Goal: Information Seeking & Learning: Learn about a topic

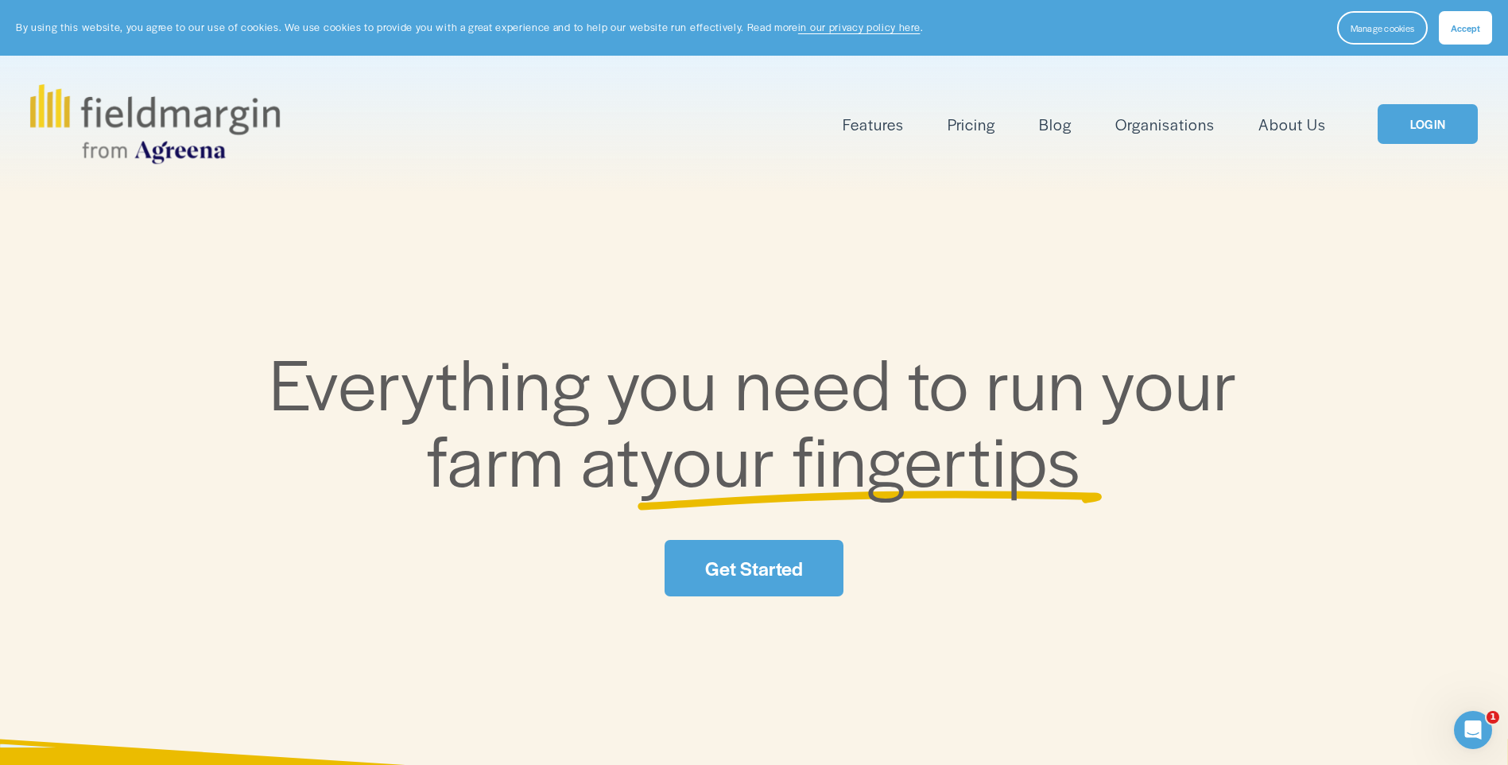
click at [1427, 123] on link "LOGIN" at bounding box center [1427, 124] width 100 height 41
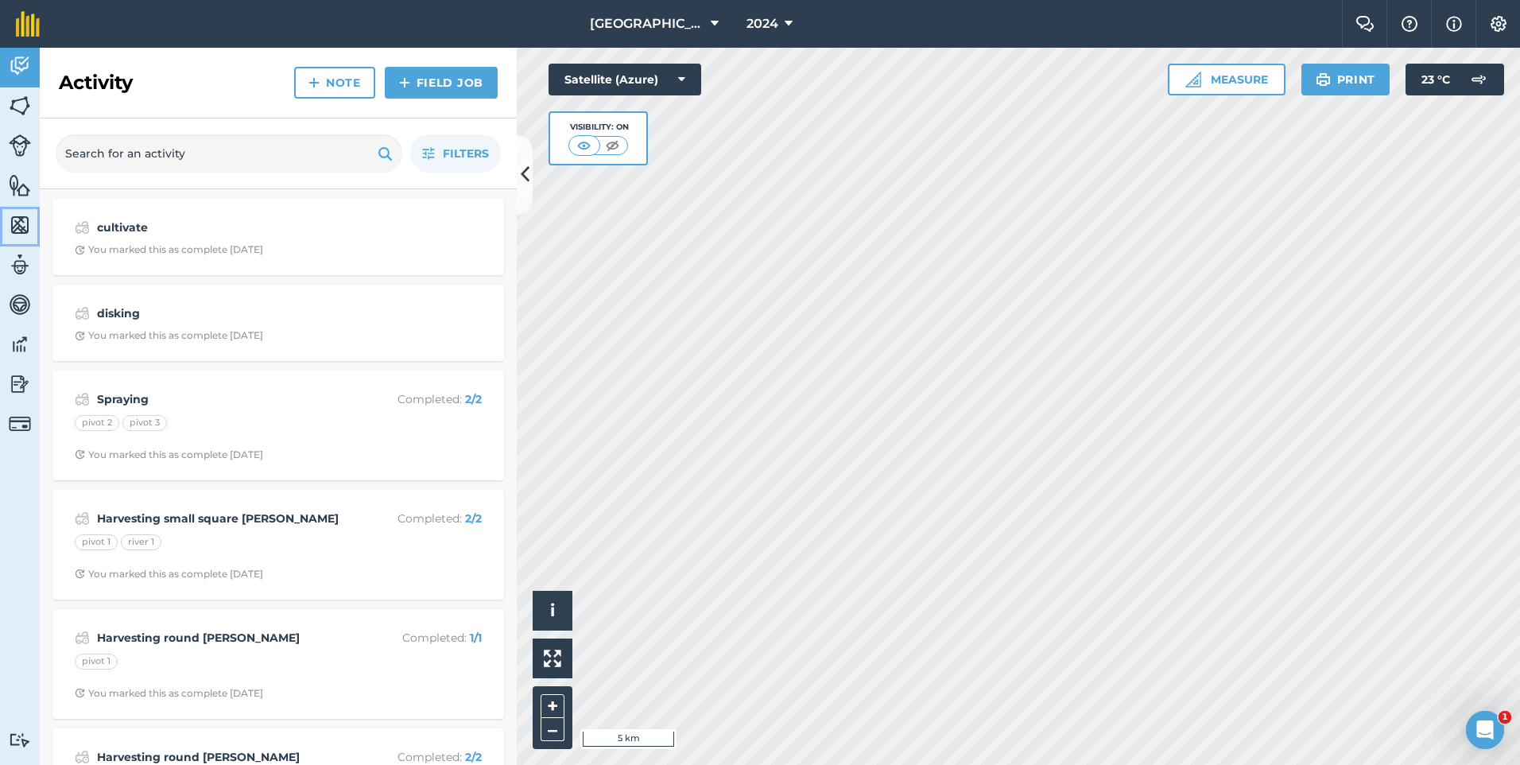
click at [27, 211] on link "Maps" at bounding box center [20, 227] width 40 height 40
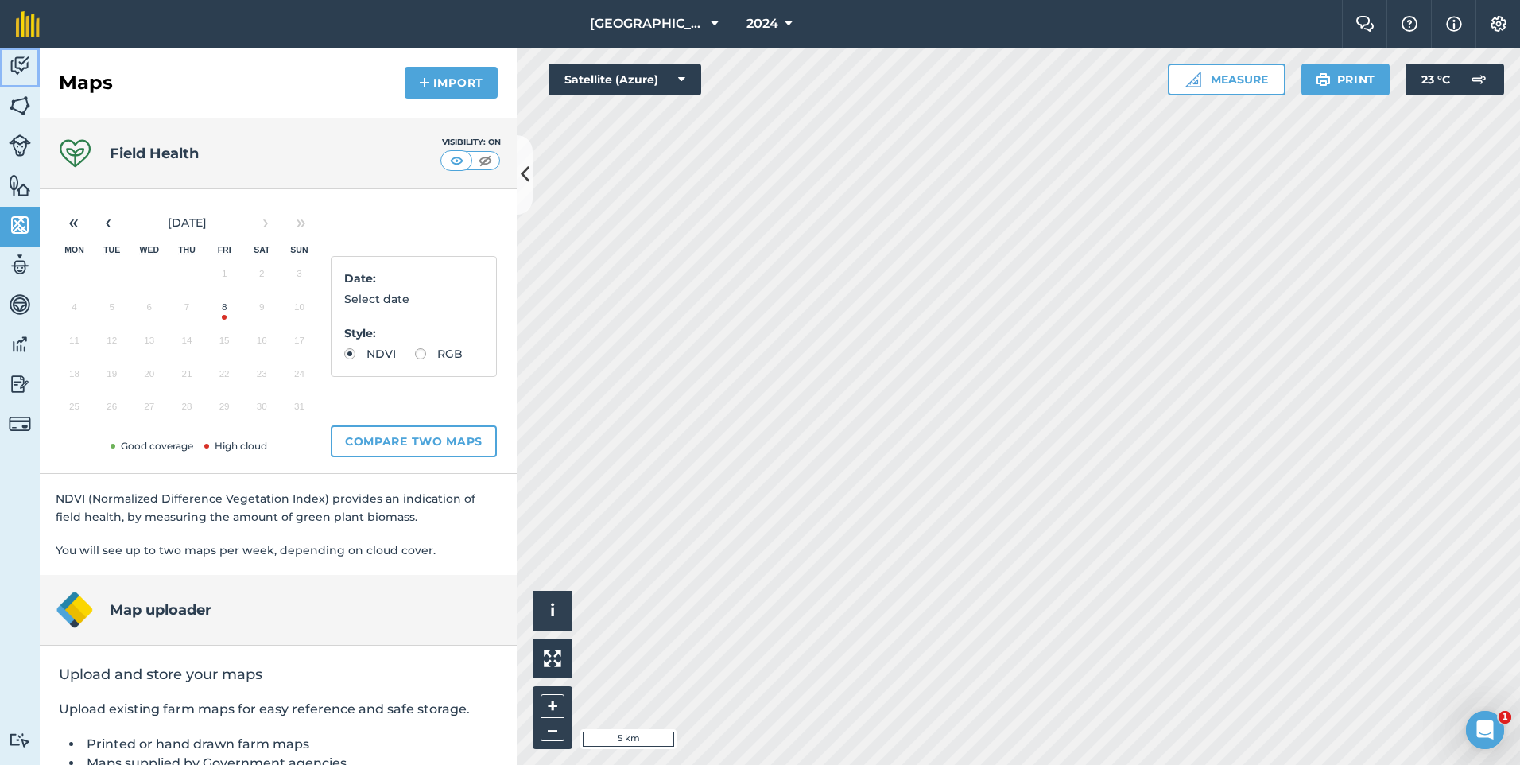
click at [17, 64] on img at bounding box center [20, 66] width 22 height 24
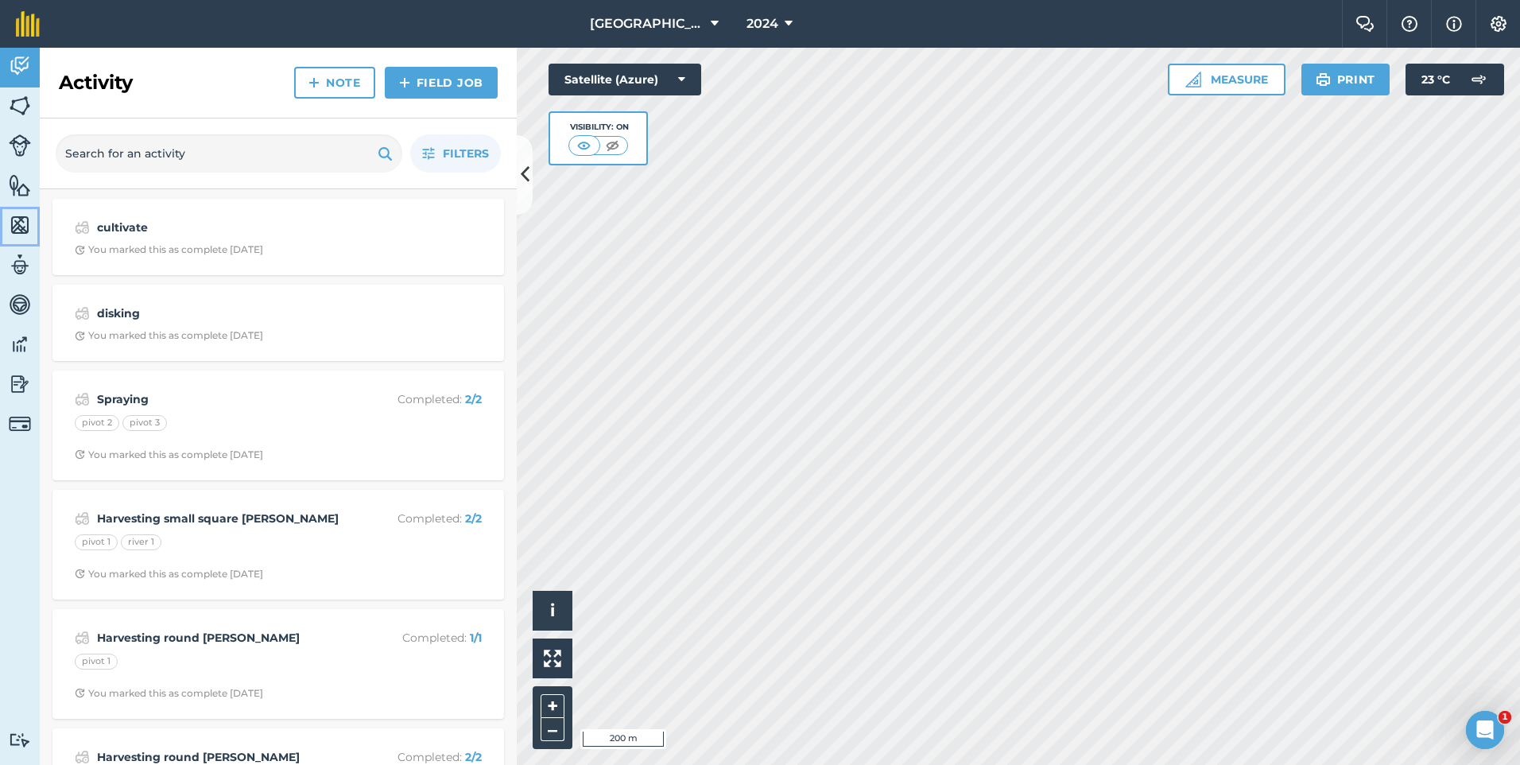
click at [25, 222] on img at bounding box center [20, 225] width 22 height 24
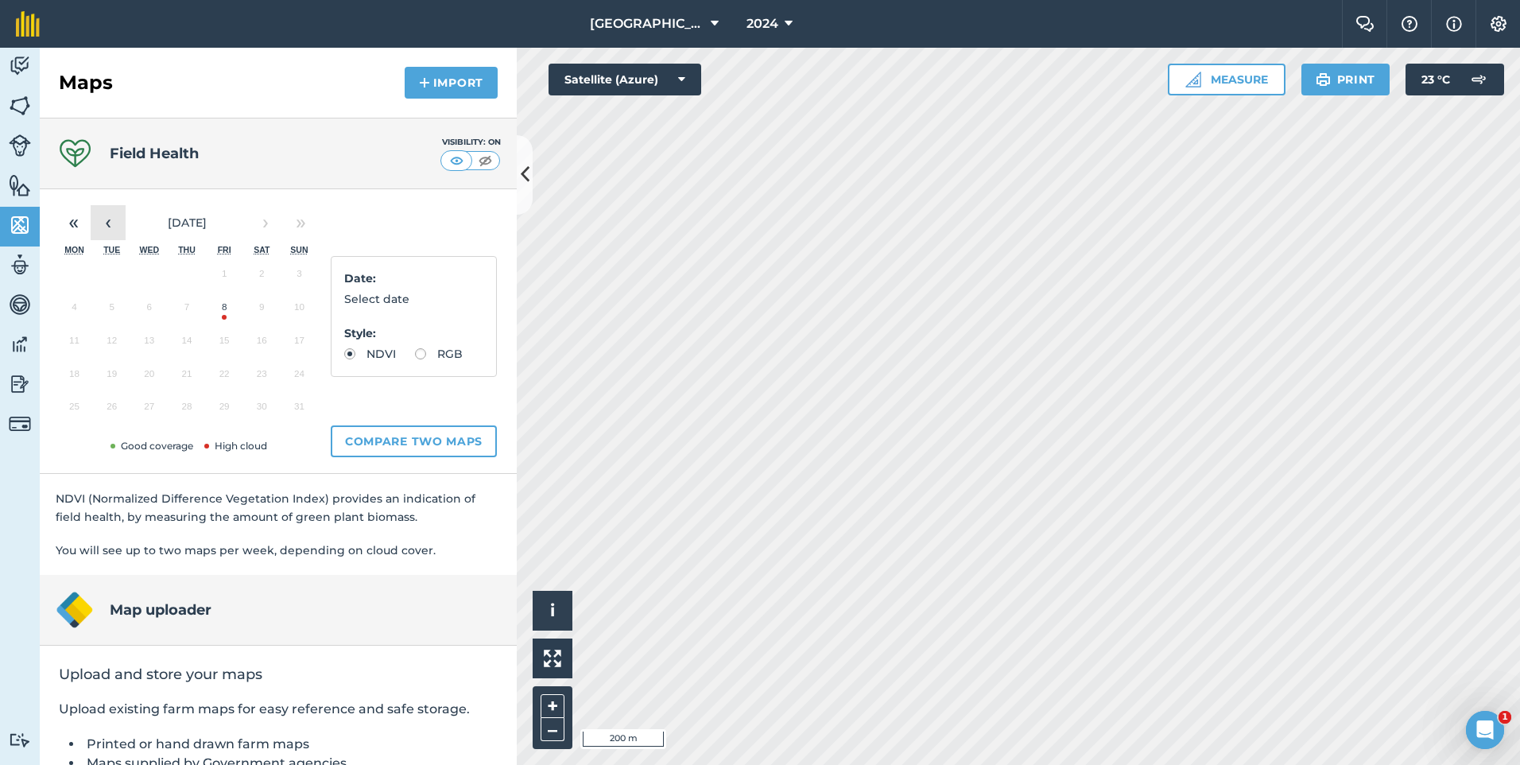
click at [104, 217] on button "‹" at bounding box center [108, 222] width 35 height 35
click at [270, 229] on button "›" at bounding box center [265, 222] width 35 height 35
click at [122, 225] on button "‹" at bounding box center [108, 222] width 35 height 35
click at [187, 403] on button "31" at bounding box center [186, 409] width 37 height 33
click at [258, 218] on button "›" at bounding box center [265, 222] width 35 height 35
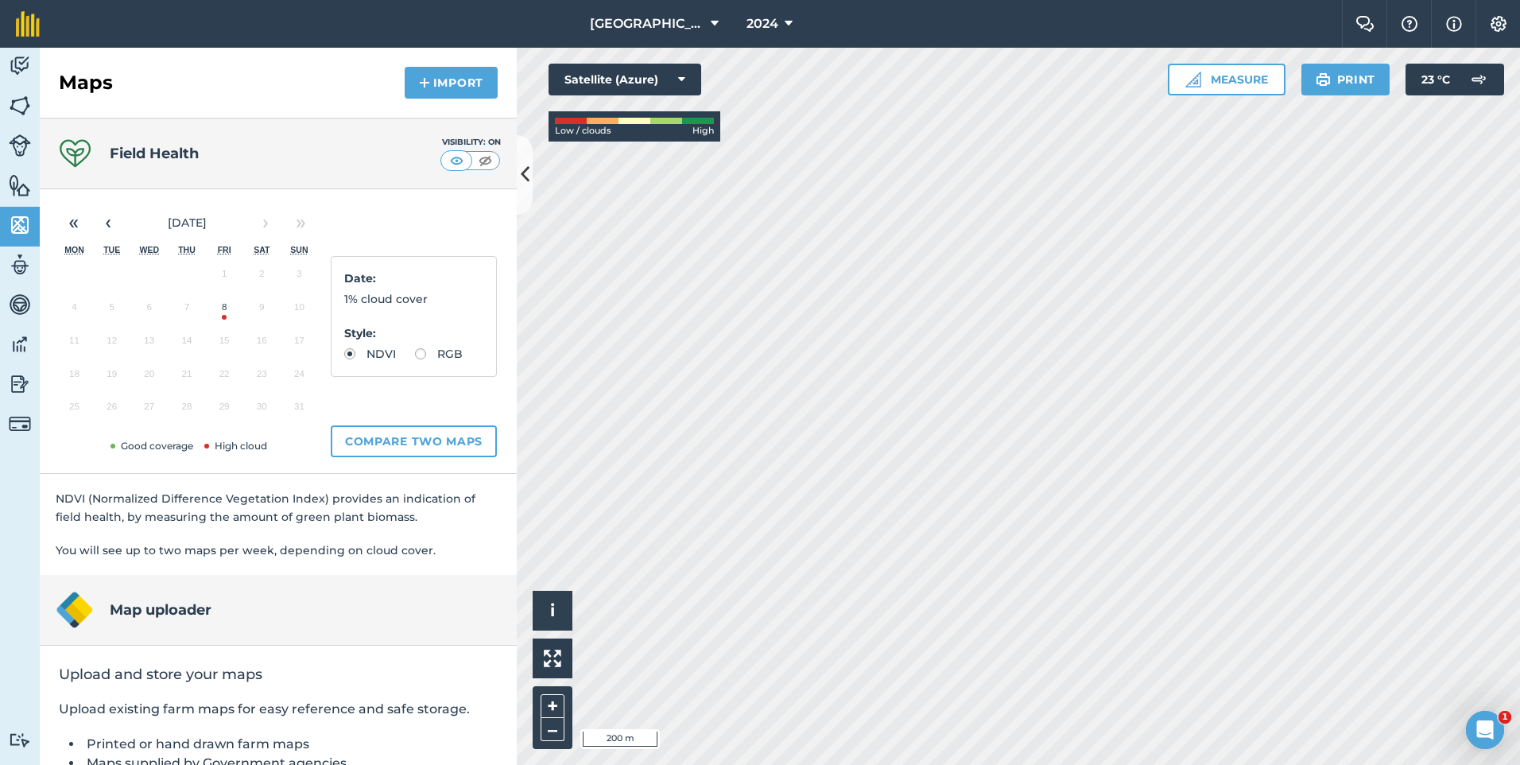
click at [223, 309] on button "8" at bounding box center [224, 310] width 37 height 33
click at [415, 359] on label "RGB" at bounding box center [439, 353] width 48 height 11
radio input "true"
click at [1413, 76] on button "23 ° C" at bounding box center [1454, 80] width 99 height 32
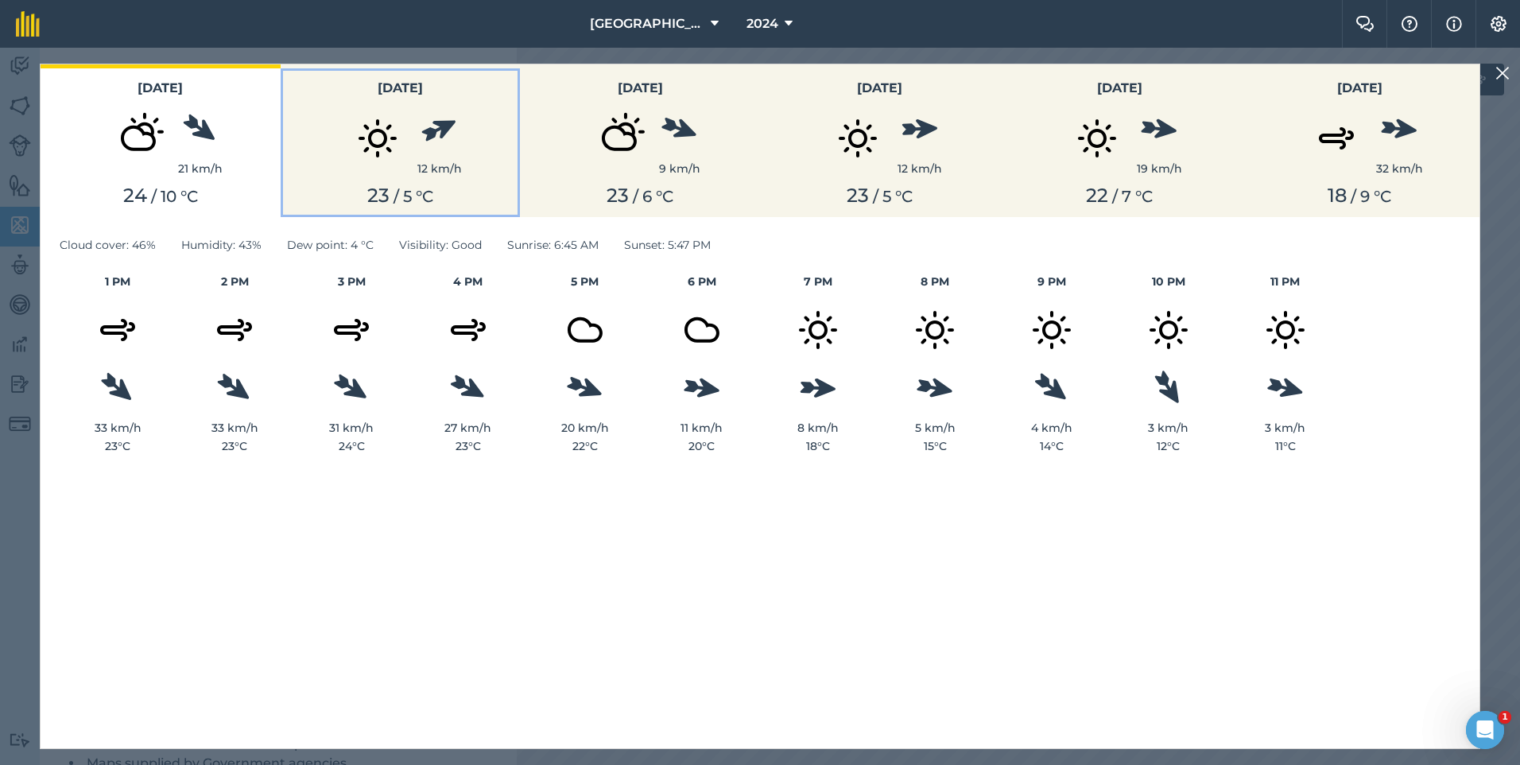
click at [423, 194] on div "23 / 5 ° C" at bounding box center [400, 195] width 221 height 23
